Goal: Transaction & Acquisition: Obtain resource

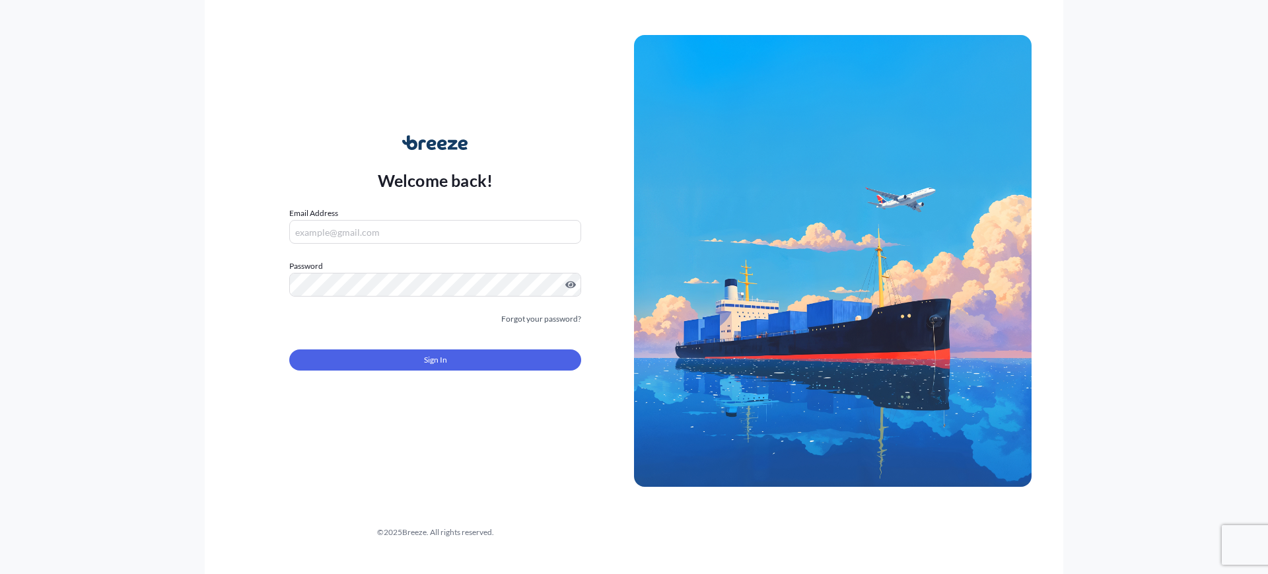
type input "[EMAIL_ADDRESS][DOMAIN_NAME]"
click at [460, 347] on div "Sign In" at bounding box center [435, 356] width 292 height 29
click at [458, 351] on button "Sign In" at bounding box center [435, 359] width 292 height 21
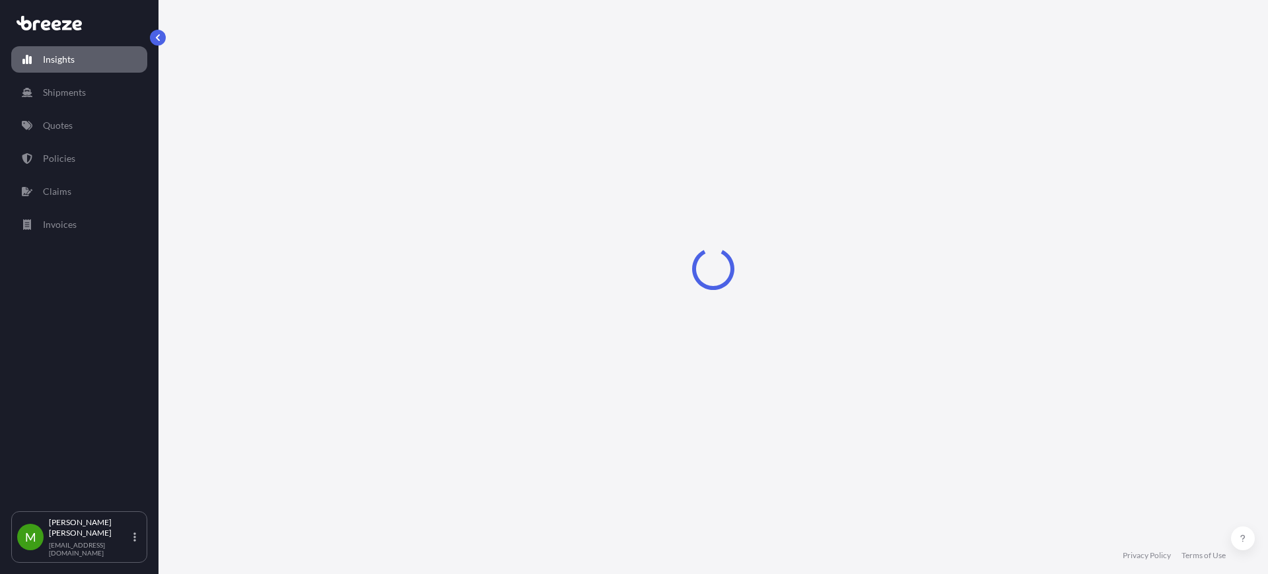
select select "2025"
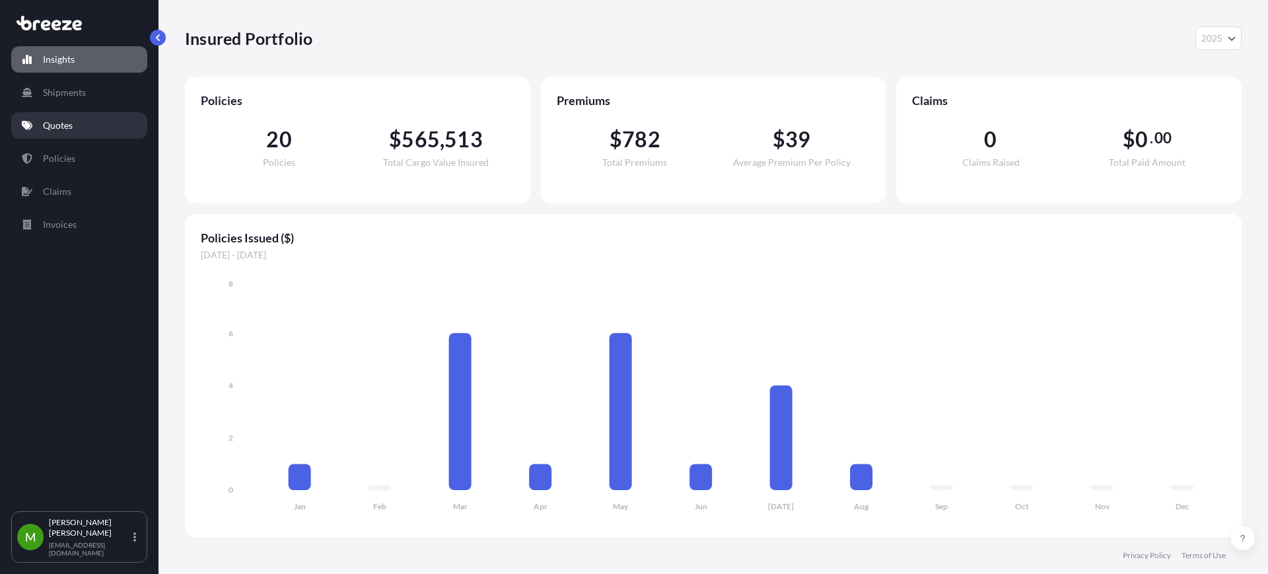
click at [59, 126] on p "Quotes" at bounding box center [58, 125] width 30 height 13
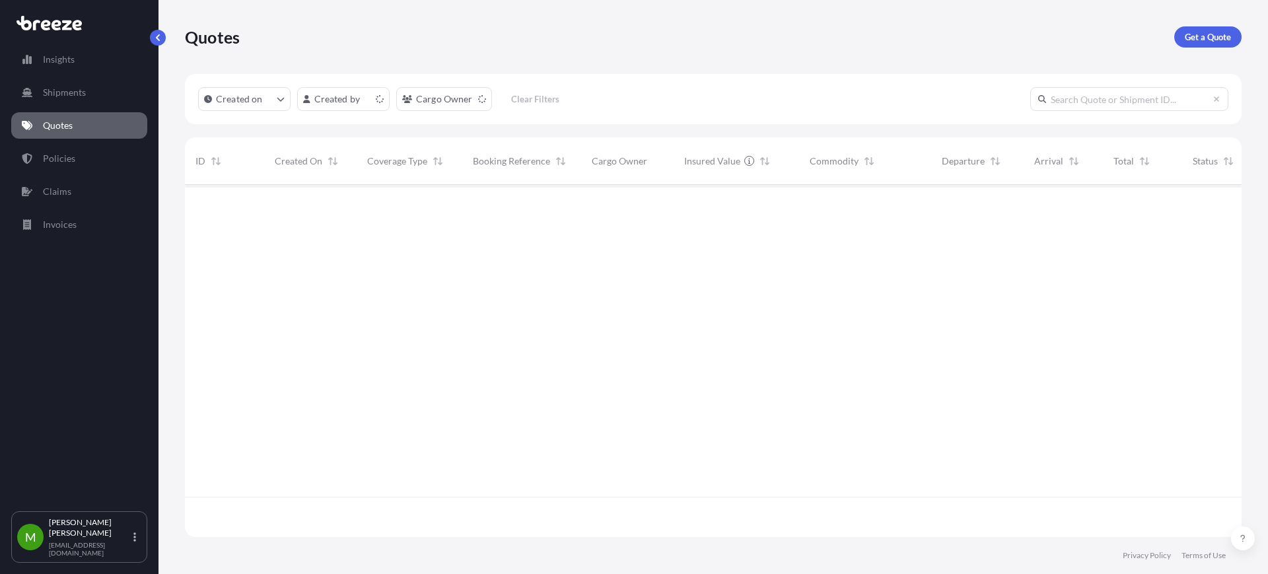
scroll to position [347, 1044]
click at [1223, 37] on p "Get a Quote" at bounding box center [1208, 36] width 46 height 13
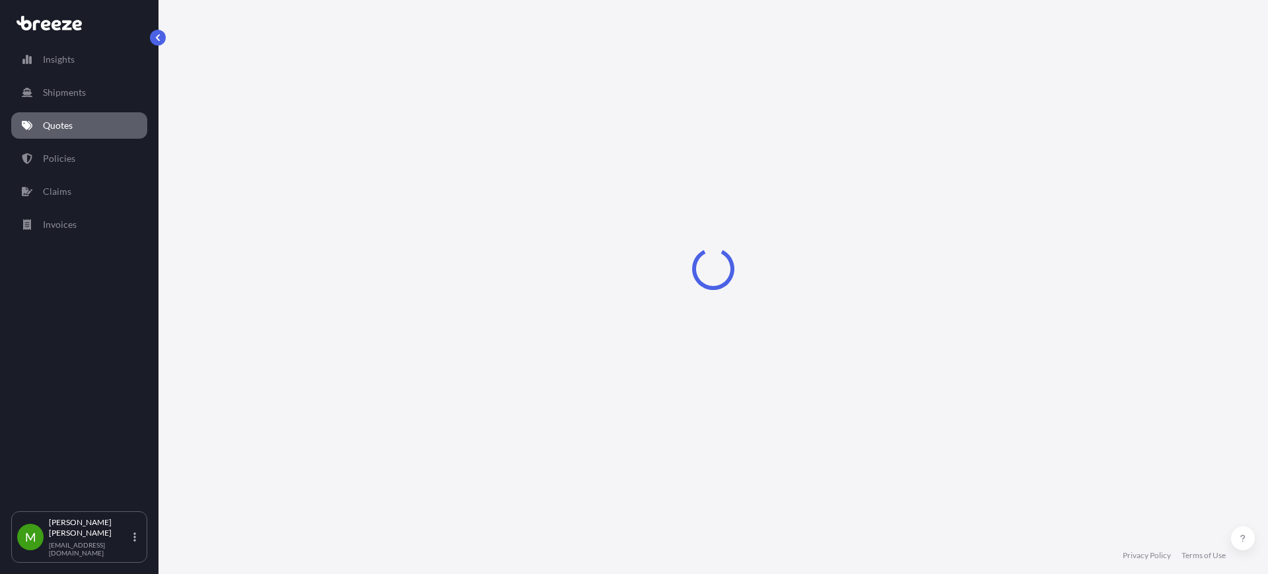
select select "Sea"
select select "1"
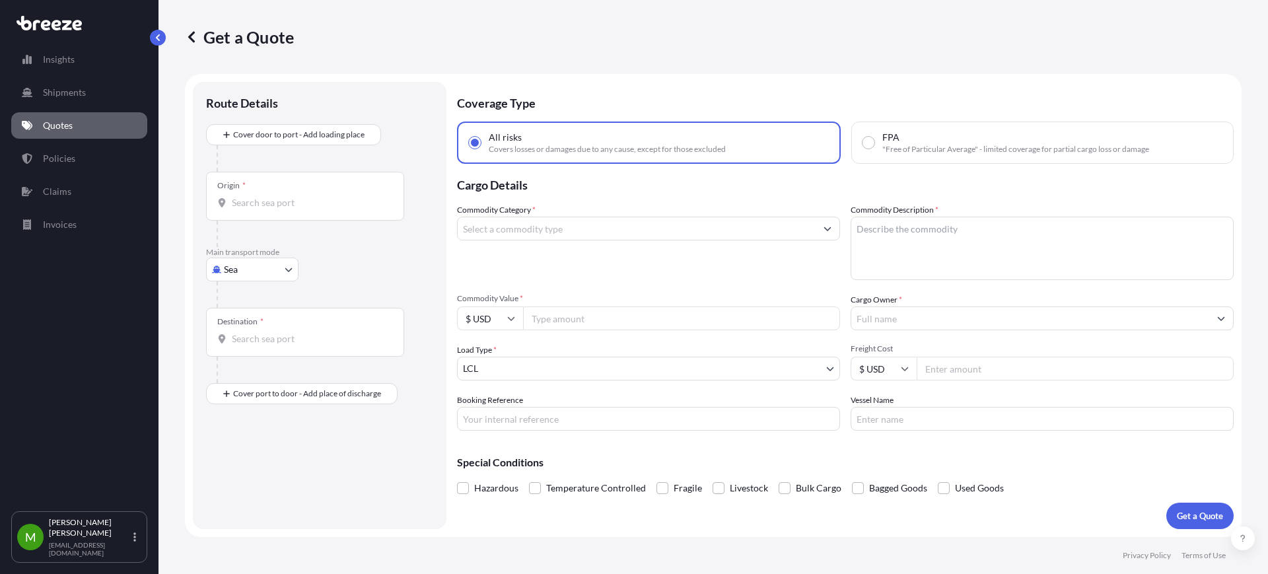
click at [252, 271] on body "Insights Shipments Quotes Policies Claims Invoices M [PERSON_NAME] [EMAIL_ADDRE…" at bounding box center [634, 287] width 1268 height 574
click at [234, 345] on span "Road" at bounding box center [241, 351] width 21 height 13
select select "Road"
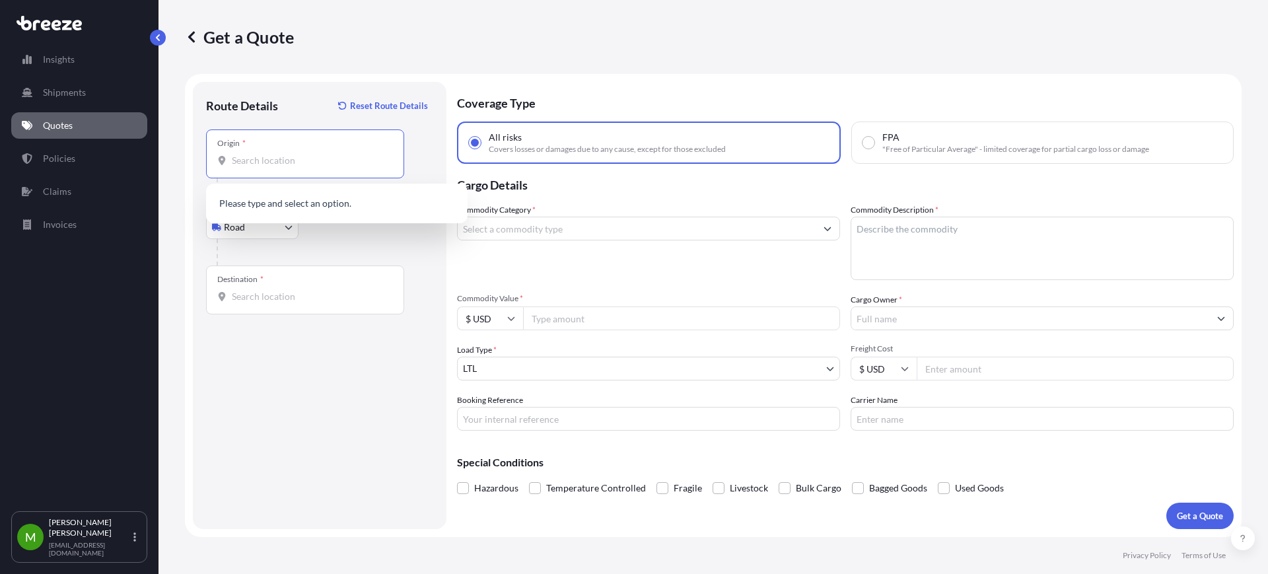
click at [274, 157] on input "Origin *" at bounding box center [310, 160] width 156 height 13
paste input "75189"
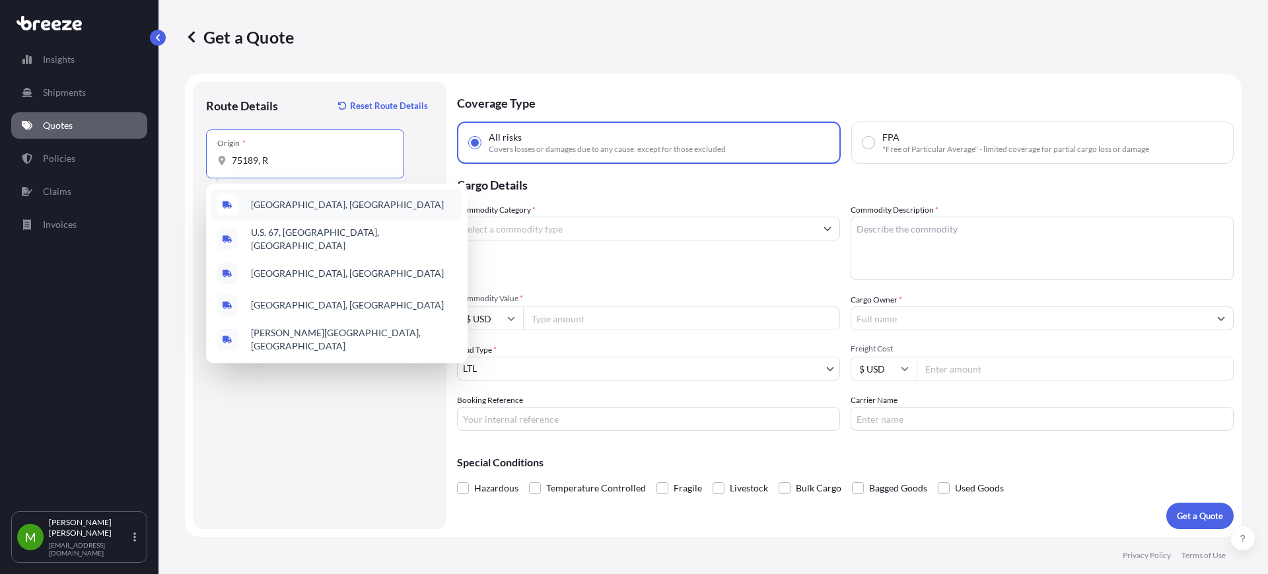
click at [372, 201] on div "[GEOGRAPHIC_DATA], [GEOGRAPHIC_DATA]" at bounding box center [336, 205] width 251 height 32
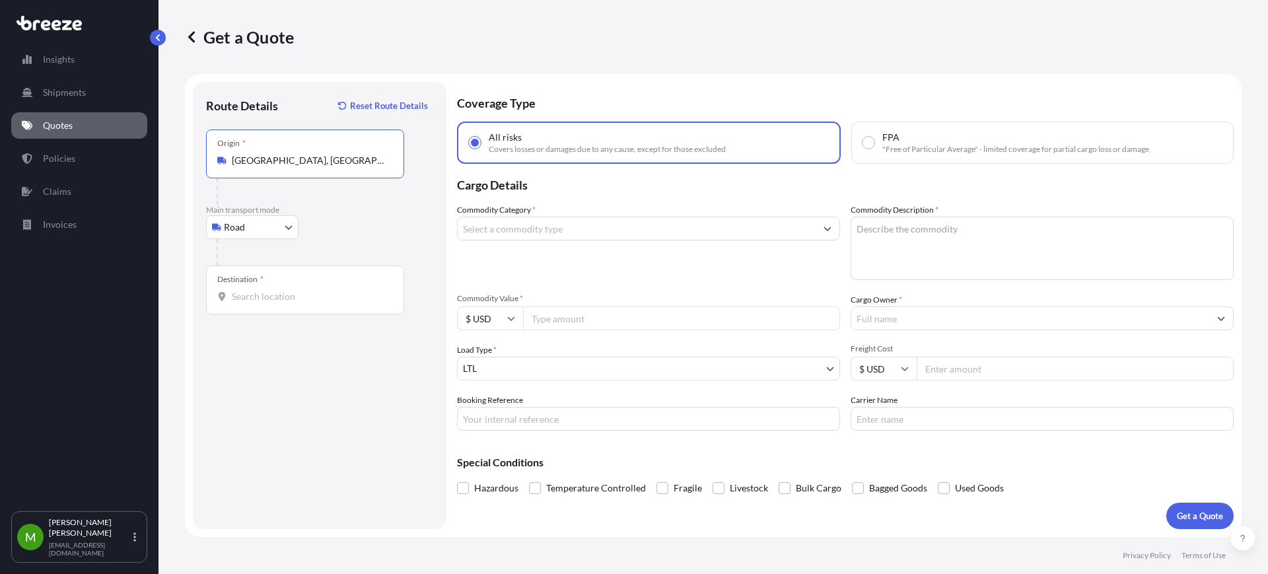
type input "[GEOGRAPHIC_DATA], [GEOGRAPHIC_DATA]"
click at [276, 203] on b "[GEOGRAPHIC_DATA], [GEOGRAPHIC_DATA]" at bounding box center [346, 204] width 190 height 11
click at [257, 282] on div "Destination *" at bounding box center [240, 279] width 46 height 11
click at [257, 290] on input "Destination *" at bounding box center [310, 296] width 156 height 13
type input "E"
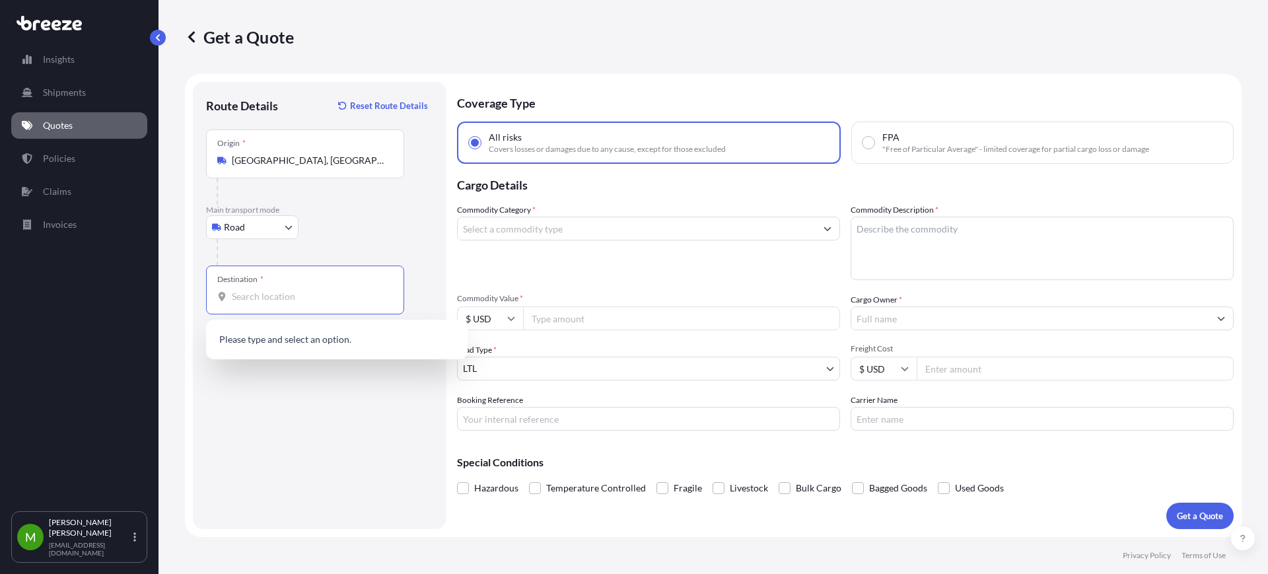
paste input "79927"
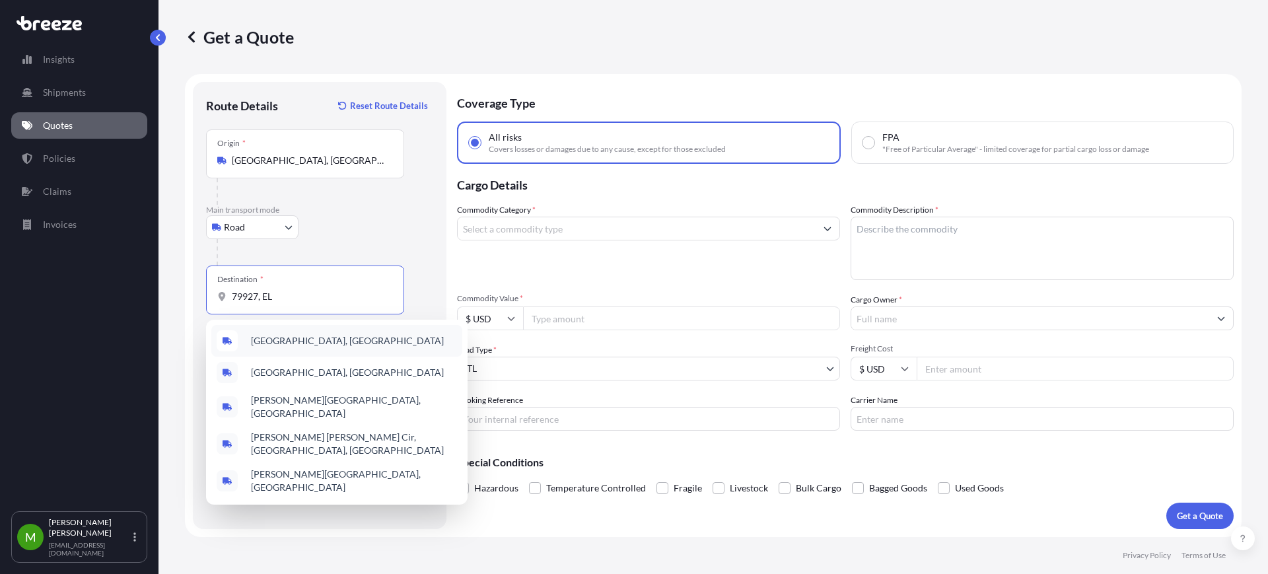
click at [347, 348] on div "[GEOGRAPHIC_DATA], [GEOGRAPHIC_DATA]" at bounding box center [336, 341] width 251 height 32
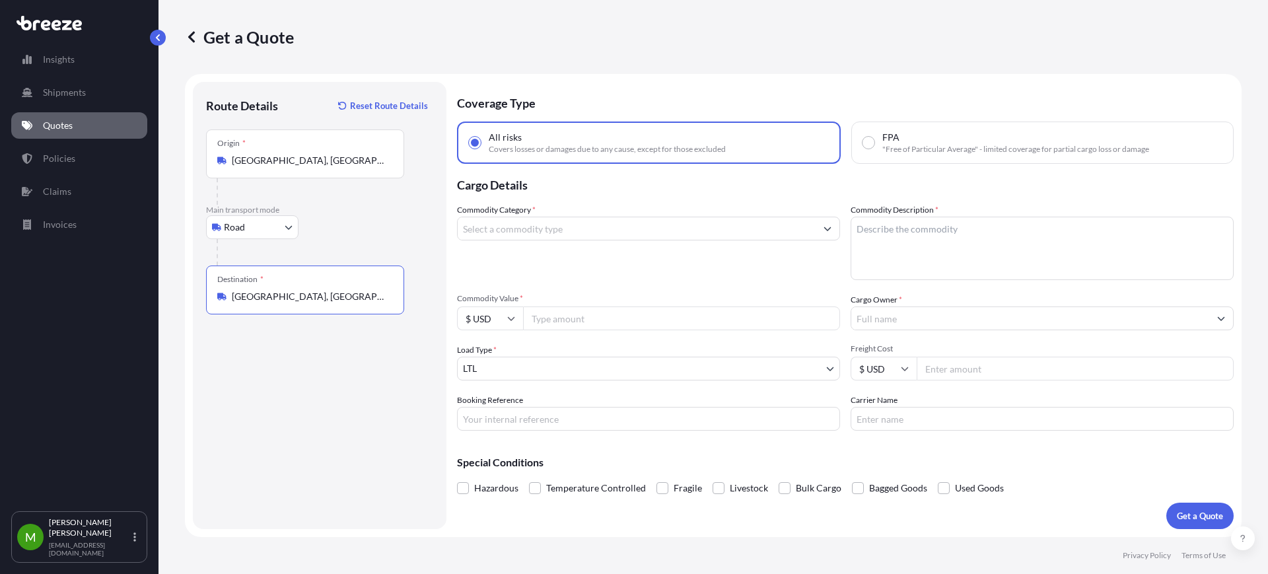
type input "[GEOGRAPHIC_DATA], [GEOGRAPHIC_DATA]"
click at [621, 234] on input "Commodity Category *" at bounding box center [637, 229] width 358 height 24
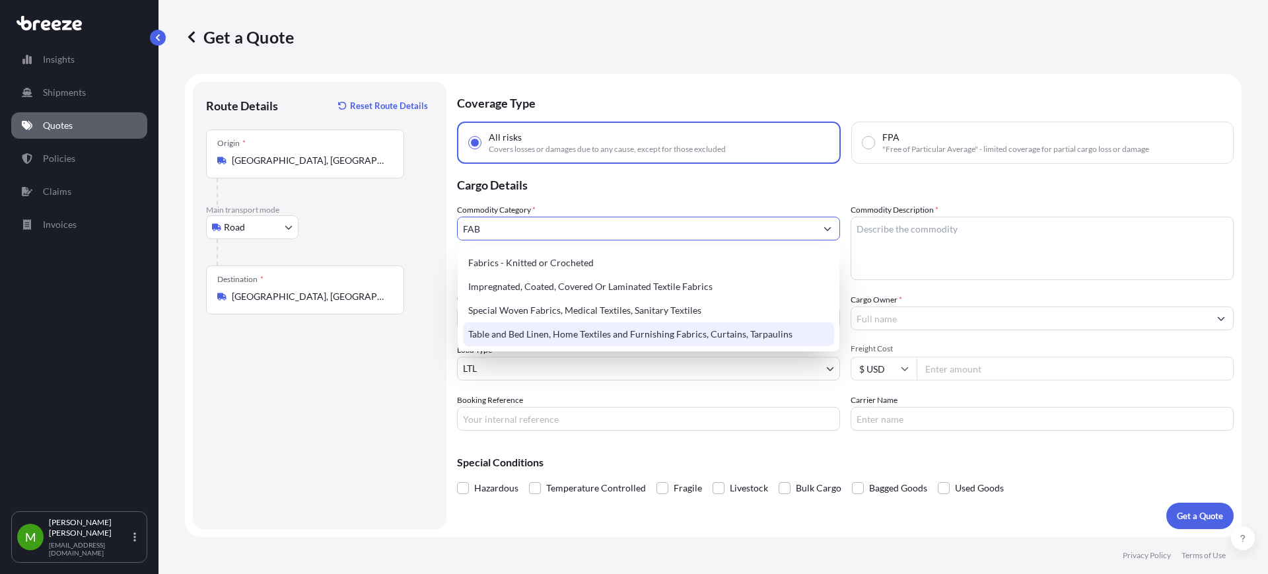
click at [616, 338] on div "Table and Bed Linen, Home Textiles and Furnishing Fabrics, Curtains, Tarpaulins" at bounding box center [648, 334] width 371 height 24
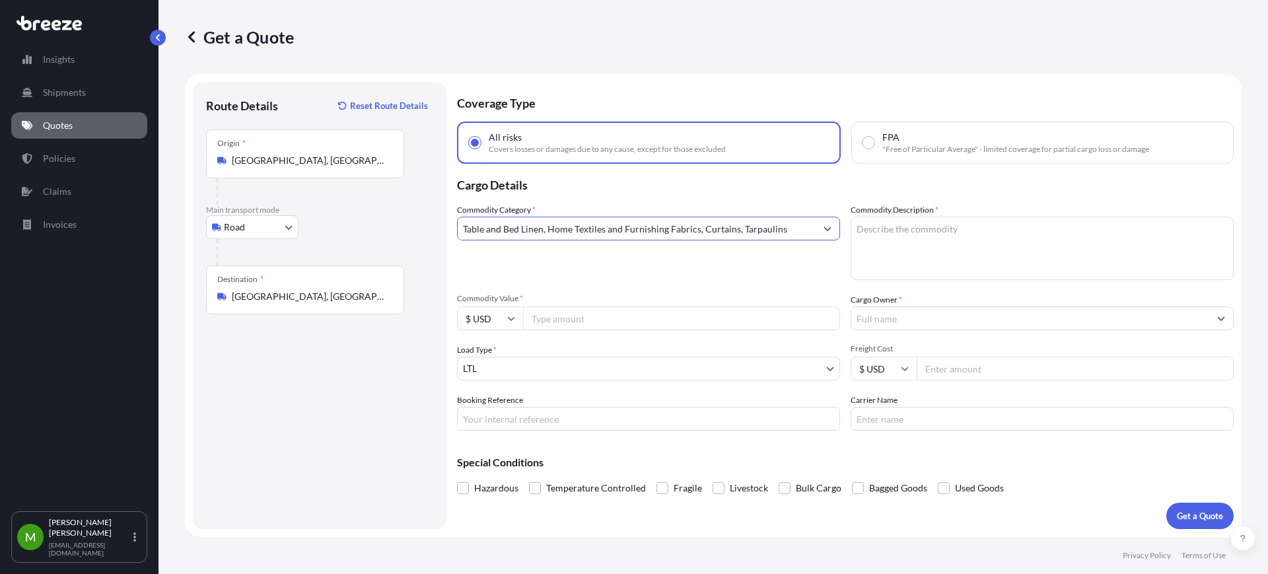
type input "Table and Bed Linen, Home Textiles and Furnishing Fabrics, Curtains, Tarpaulins"
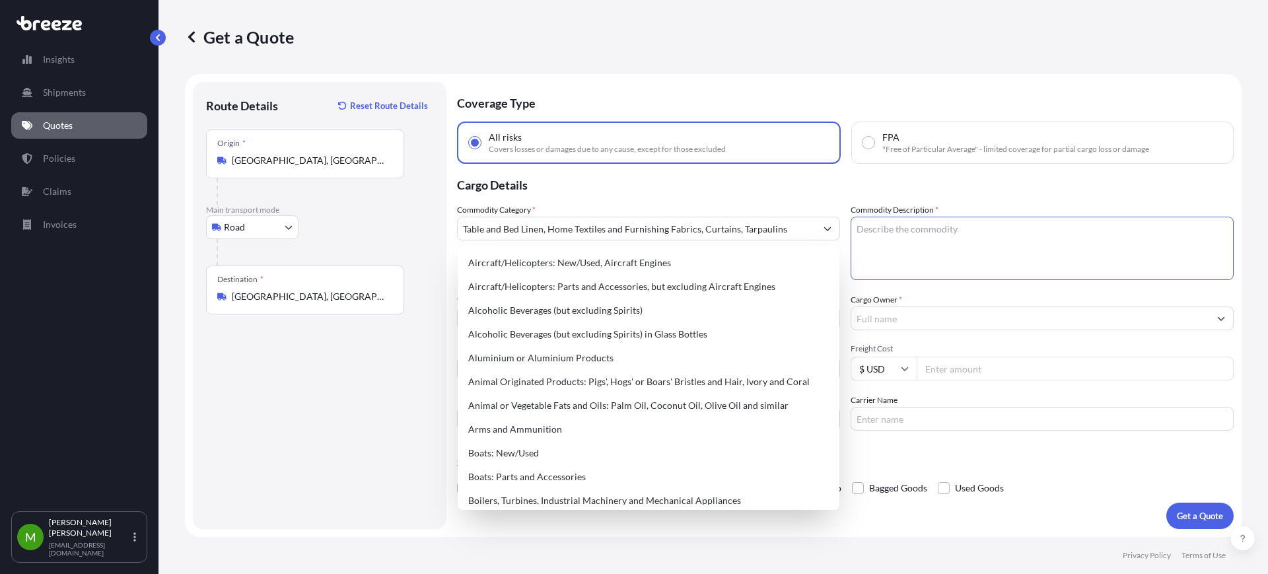
click at [900, 235] on textarea "Commodity Description *" at bounding box center [1042, 248] width 383 height 63
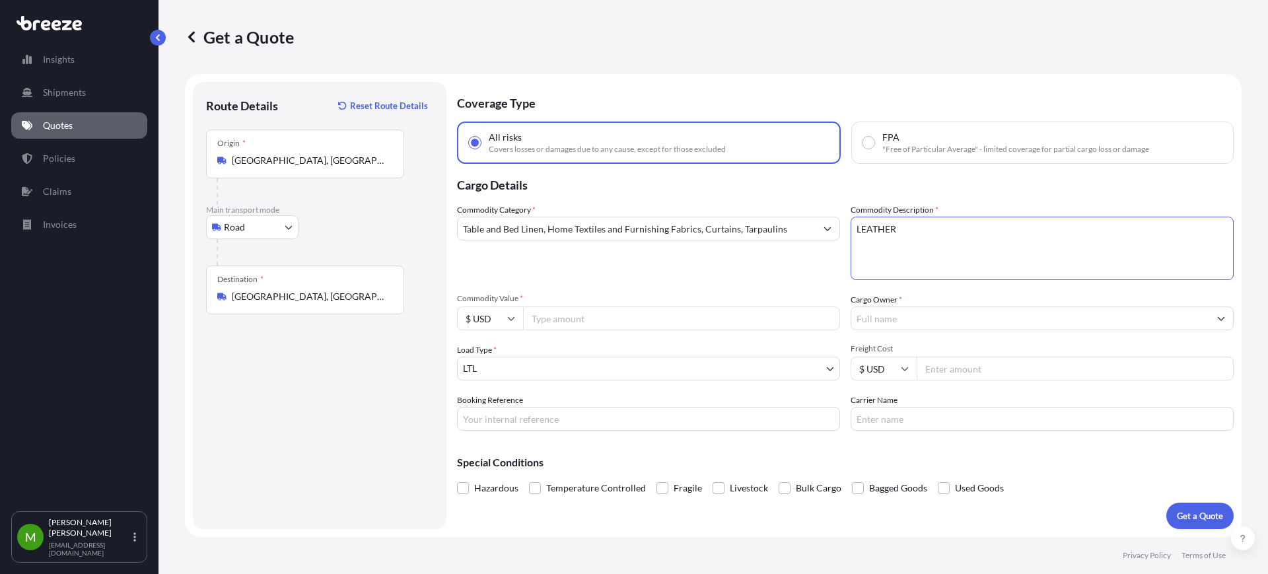
type textarea "LEATHER"
click at [561, 324] on input "Commodity Value *" at bounding box center [681, 319] width 317 height 24
type input "27112"
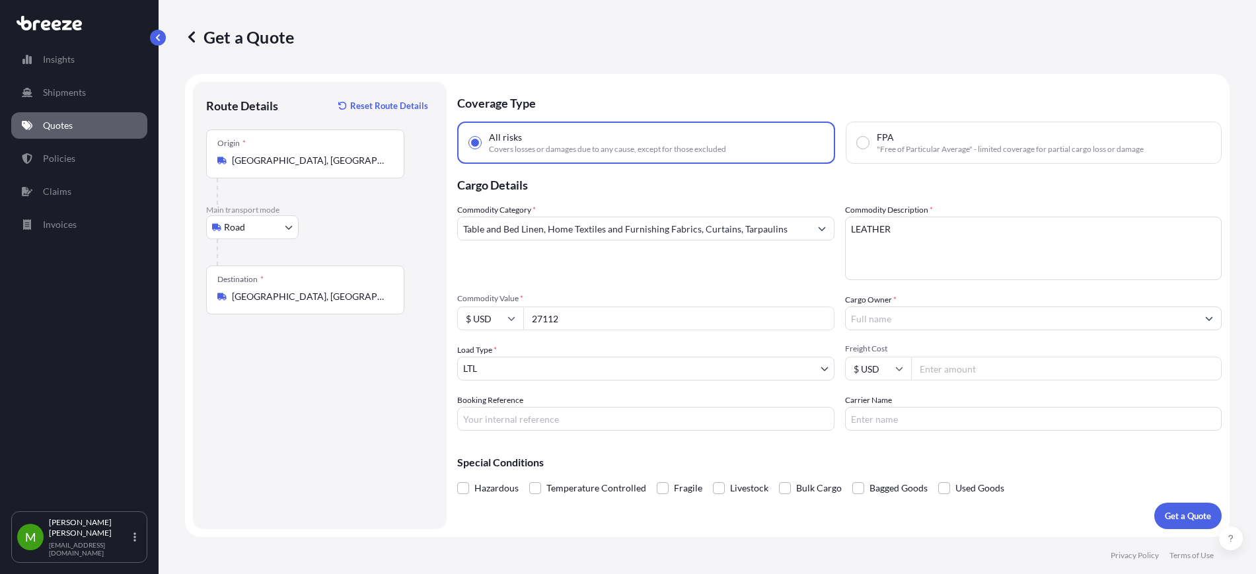
click at [888, 316] on input "Cargo Owner *" at bounding box center [1022, 319] width 352 height 24
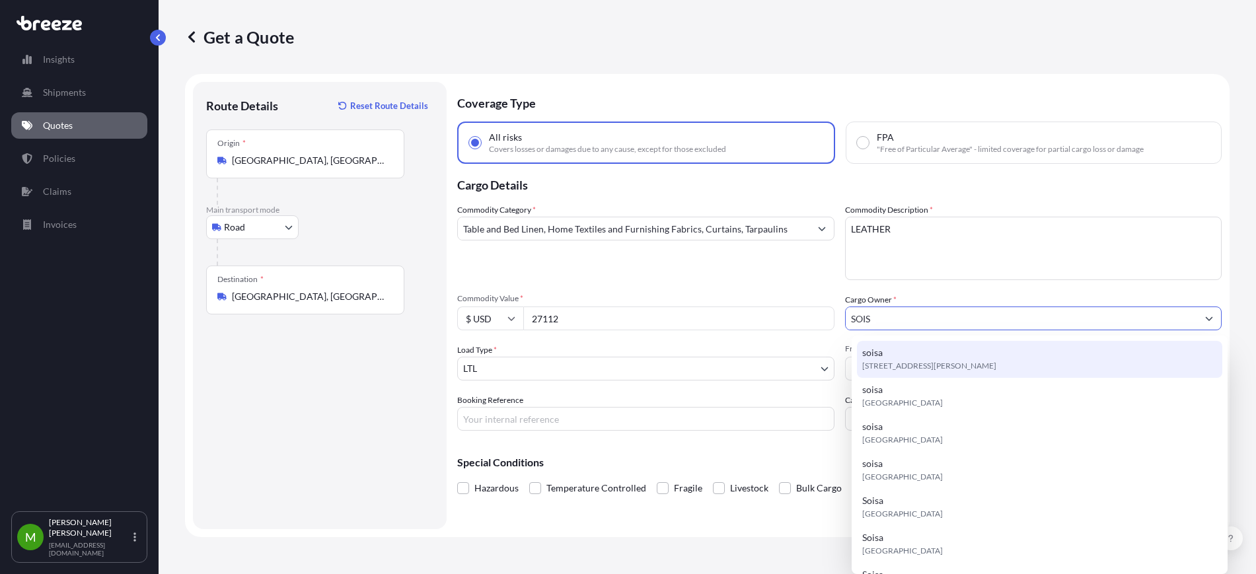
click at [923, 361] on span "[STREET_ADDRESS][PERSON_NAME]" at bounding box center [929, 365] width 134 height 13
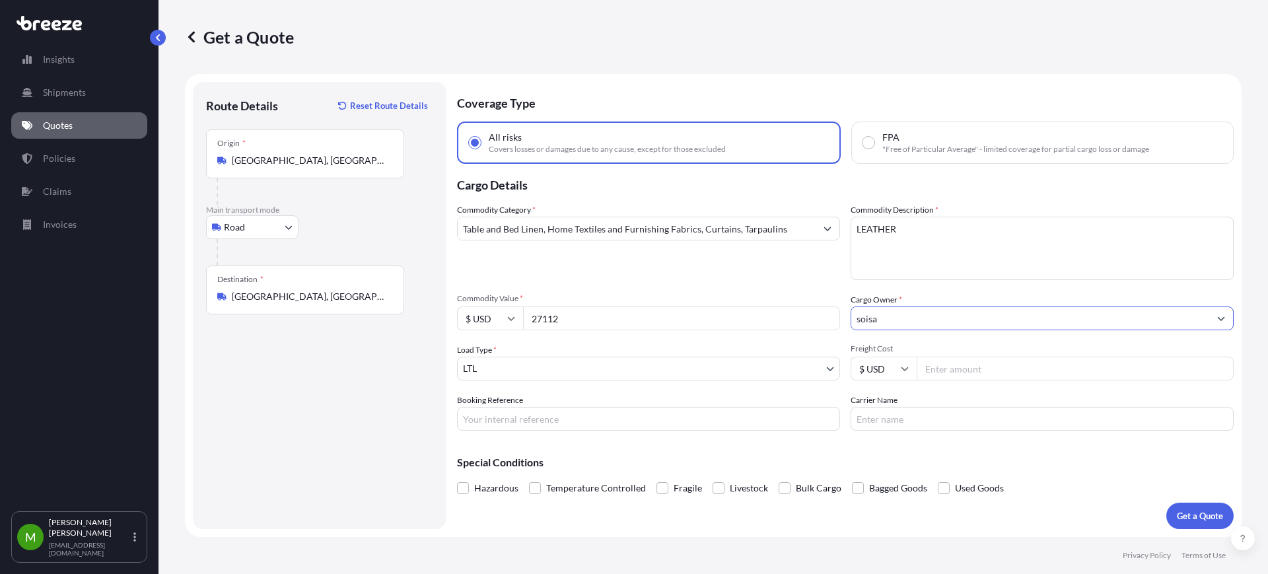
type input "soisa"
click at [574, 422] on input "Booking Reference" at bounding box center [648, 419] width 383 height 24
click at [678, 419] on input "Booking Reference" at bounding box center [648, 419] width 383 height 24
paste input "QUOTE #1675 PO 36921(3)"
type input "QUOTE #1675 PO 36921(3)"
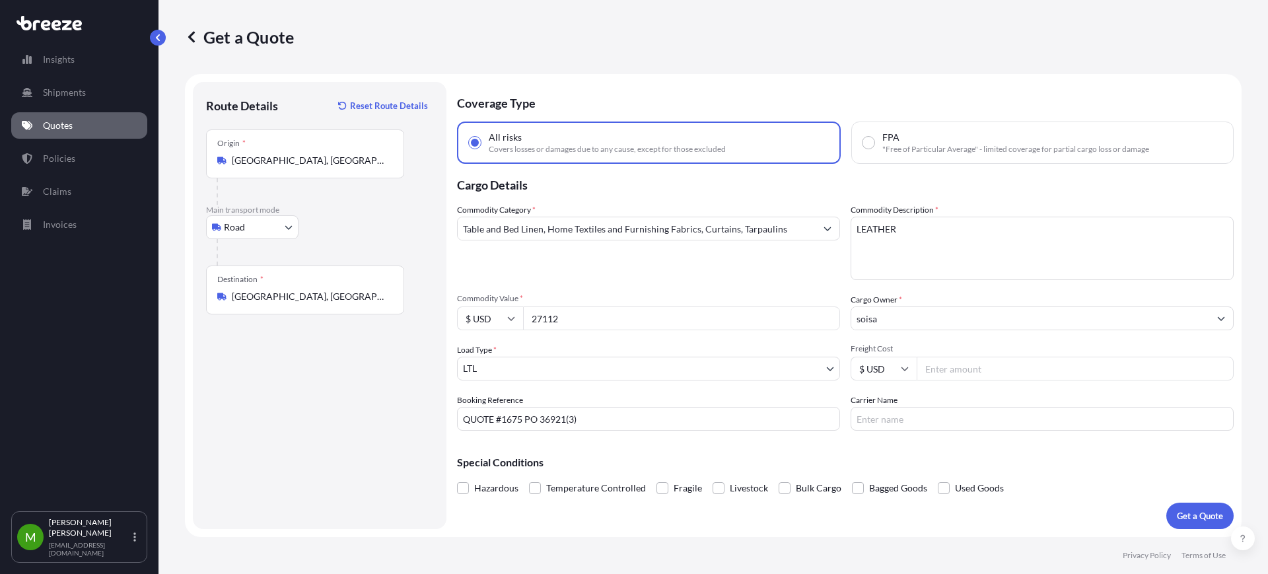
click at [885, 406] on label "Carrier Name" at bounding box center [874, 400] width 47 height 13
click at [885, 407] on input "Carrier Name" at bounding box center [1042, 419] width 383 height 24
click at [881, 423] on input "Carrier Name" at bounding box center [1042, 419] width 383 height 24
type input "1"
click at [935, 368] on input "Freight Cost" at bounding box center [1075, 369] width 317 height 24
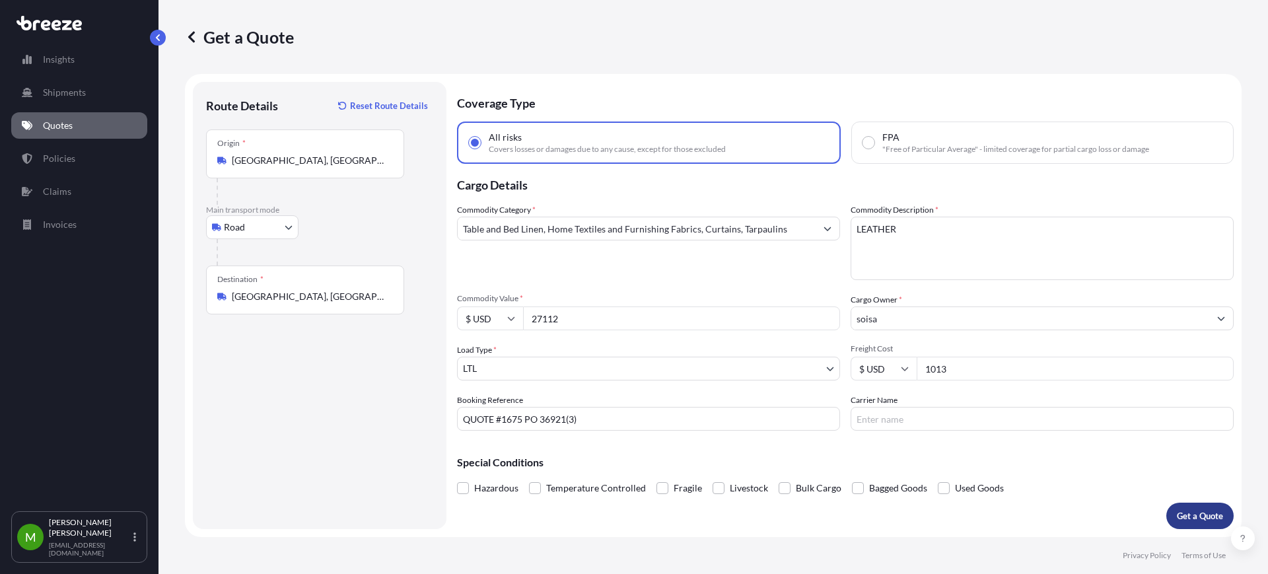
type input "1013"
click at [1176, 512] on button "Get a Quote" at bounding box center [1200, 516] width 67 height 26
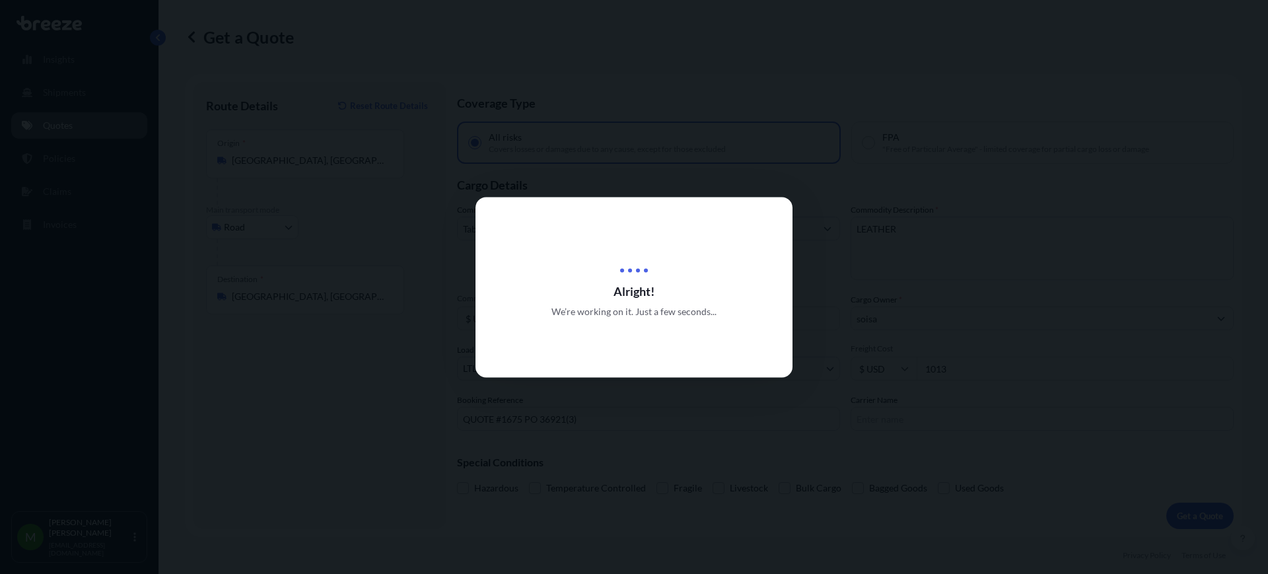
select select "Road"
select select "1"
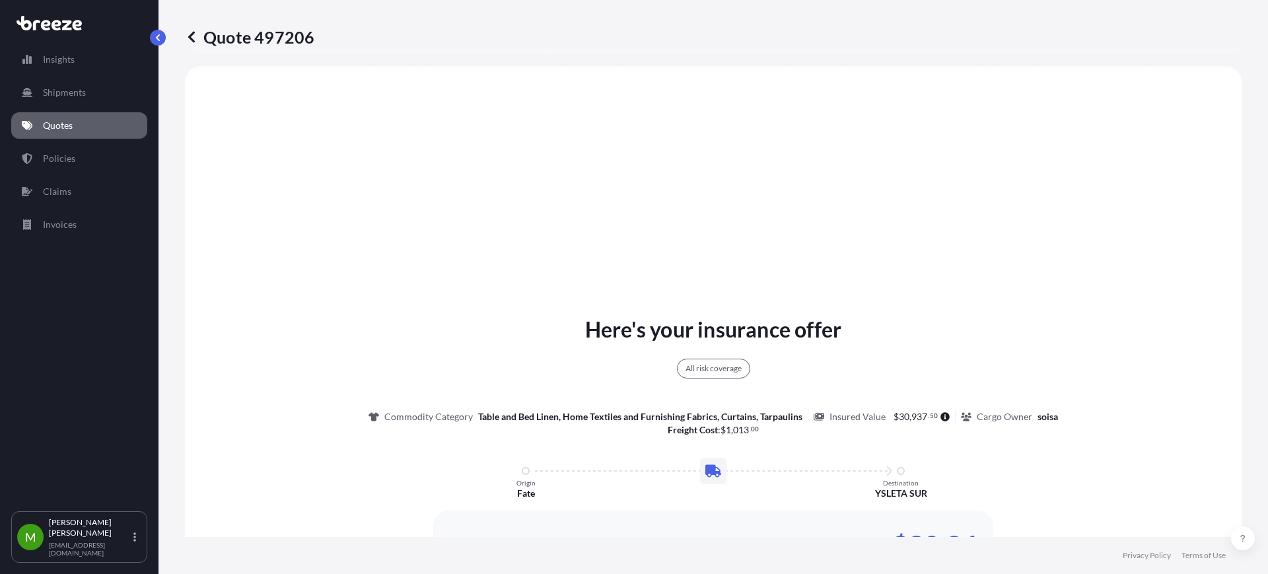
scroll to position [727, 0]
